Goal: Transaction & Acquisition: Book appointment/travel/reservation

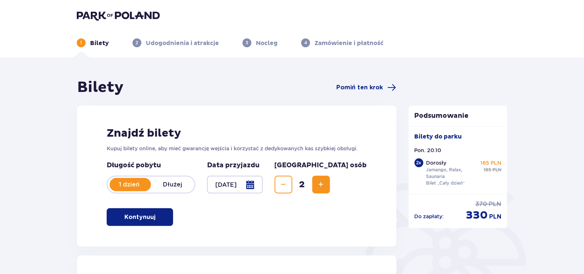
click at [120, 18] on img at bounding box center [118, 15] width 83 height 10
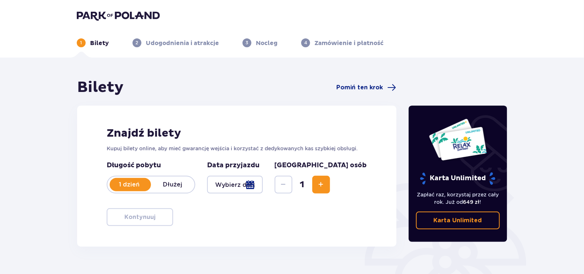
click at [114, 23] on div "1 Bilety 2 Udogodnienia i atrakcje 3 Nocleg 4 Zamówienie i płatność" at bounding box center [292, 34] width 442 height 27
click at [117, 19] on img at bounding box center [118, 15] width 83 height 10
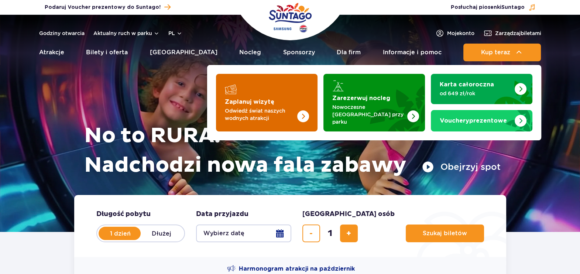
click at [237, 95] on link "Zaplanuj wizytę Odwiedź świat naszych wodnych atrakcji" at bounding box center [266, 103] width 101 height 58
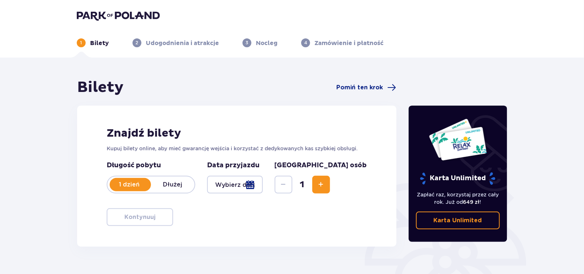
click at [325, 184] on span "Zwiększ" at bounding box center [321, 184] width 9 height 9
click at [245, 185] on div at bounding box center [235, 185] width 56 height 18
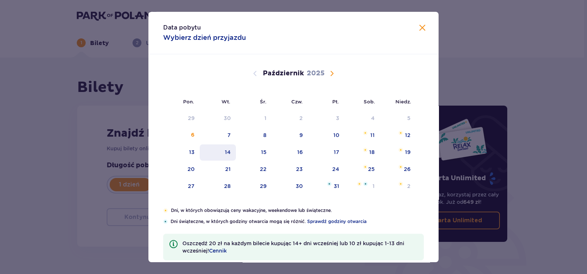
click at [200, 147] on div "14" at bounding box center [218, 152] width 37 height 16
click at [193, 148] on div "13" at bounding box center [192, 151] width 6 height 7
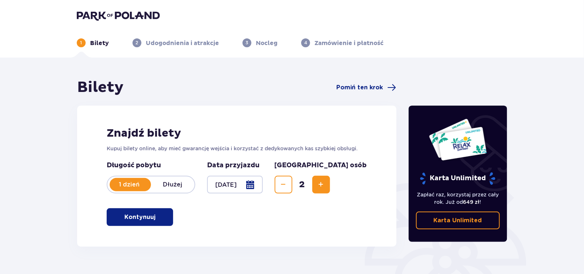
click at [233, 181] on div at bounding box center [235, 185] width 56 height 18
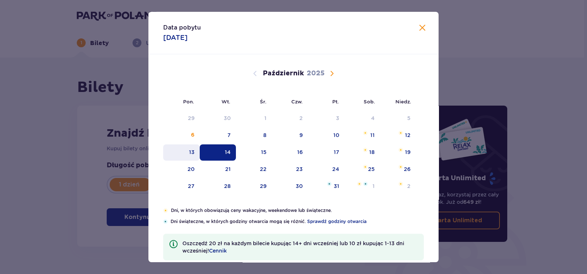
click at [189, 148] on div "13" at bounding box center [192, 151] width 6 height 7
type input "13.10.25"
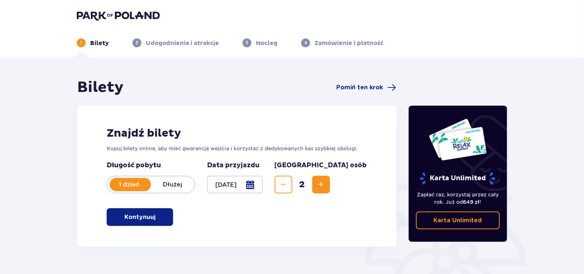
click at [138, 216] on p "Kontynuuj" at bounding box center [139, 217] width 31 height 8
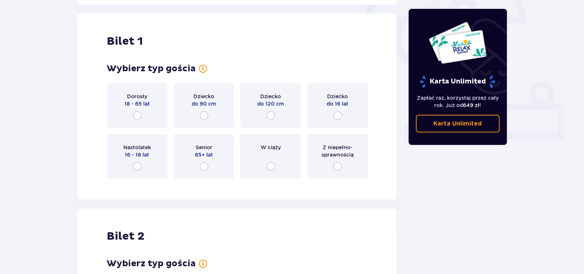
scroll to position [246, 0]
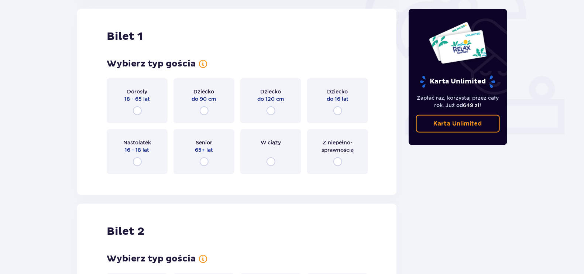
click at [142, 117] on div "Dorosły 18 - 65 lat" at bounding box center [137, 100] width 61 height 45
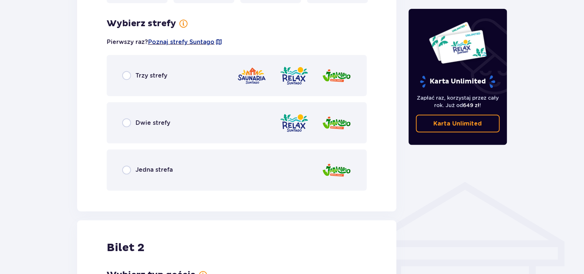
scroll to position [426, 0]
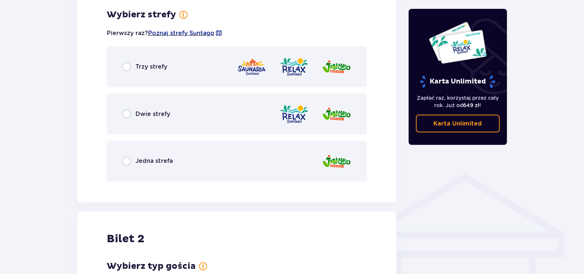
click at [167, 70] on div "Trzy strefy" at bounding box center [237, 66] width 260 height 41
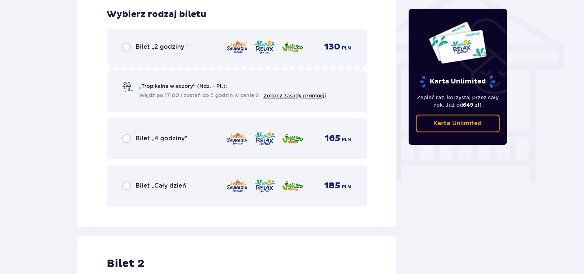
click at [171, 189] on span "Bilet „Cały dzień”" at bounding box center [161, 186] width 53 height 8
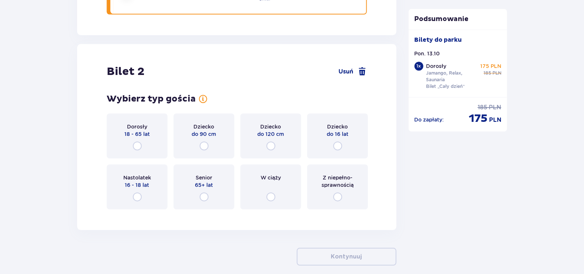
scroll to position [841, 0]
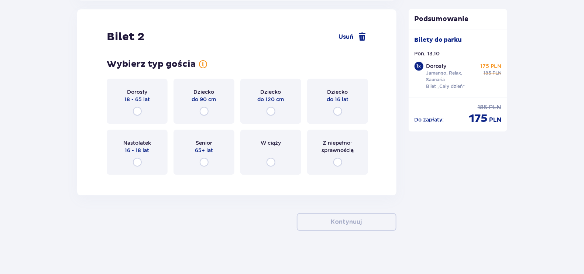
click at [137, 118] on div "Dorosły 18 - 65 lat" at bounding box center [137, 101] width 61 height 45
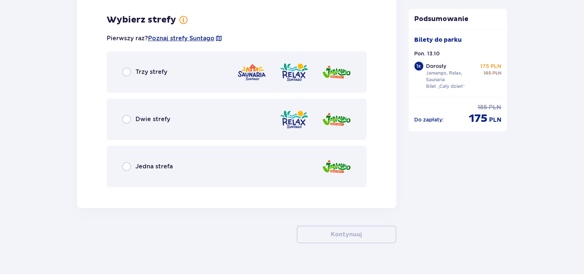
scroll to position [1020, 0]
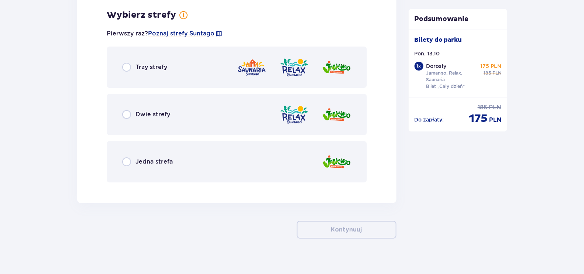
click at [169, 74] on div "Trzy strefy" at bounding box center [237, 66] width 260 height 41
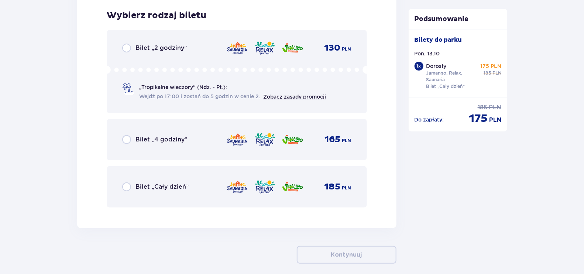
scroll to position [1208, 0]
click at [165, 182] on span "Bilet „Cały dzień”" at bounding box center [161, 186] width 53 height 8
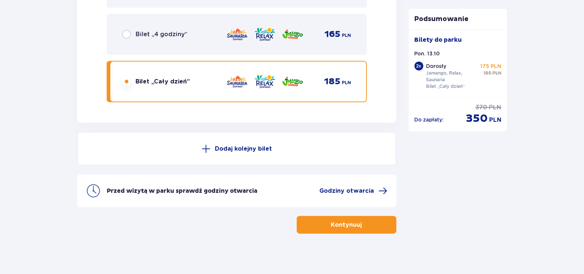
scroll to position [1315, 0]
